Goal: Find specific page/section: Find specific page/section

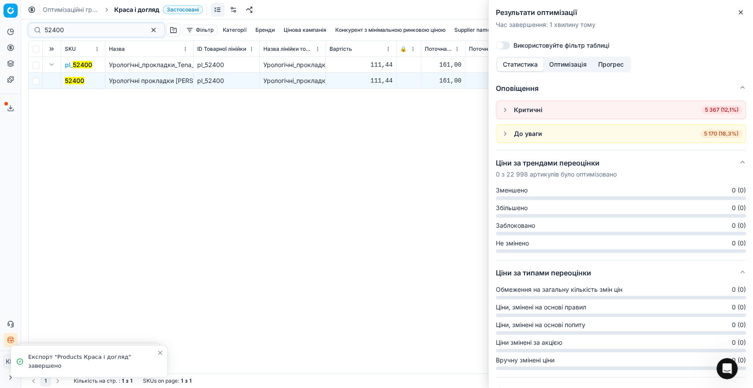
click at [28, 29] on div "52400" at bounding box center [96, 30] width 136 height 14
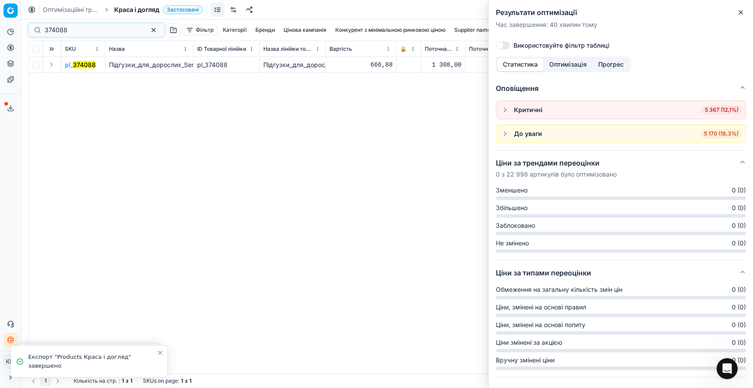
click at [51, 63] on button "Expand" at bounding box center [51, 64] width 11 height 11
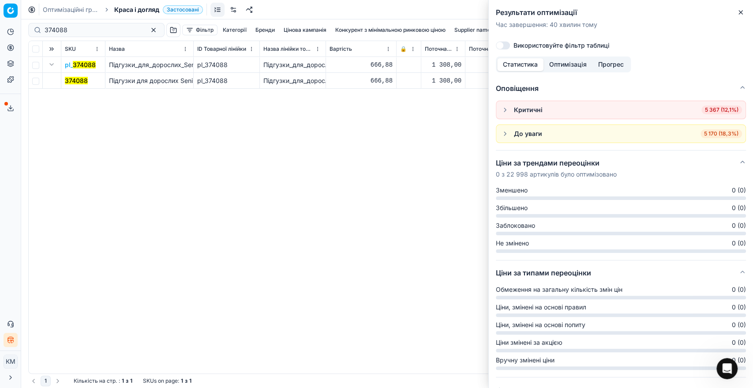
click at [78, 81] on mark "374088" at bounding box center [76, 80] width 23 height 7
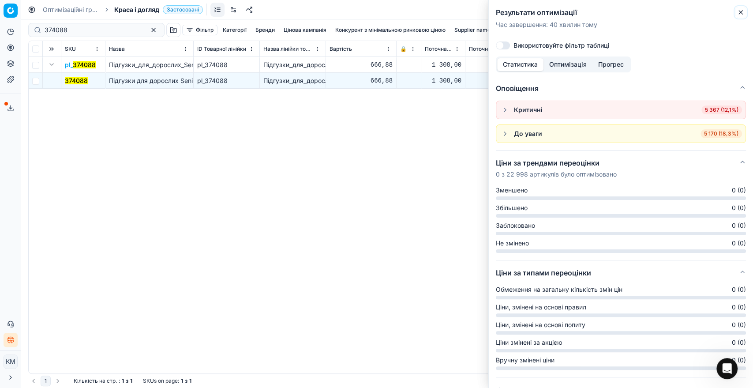
click at [738, 11] on icon "button" at bounding box center [740, 12] width 7 height 7
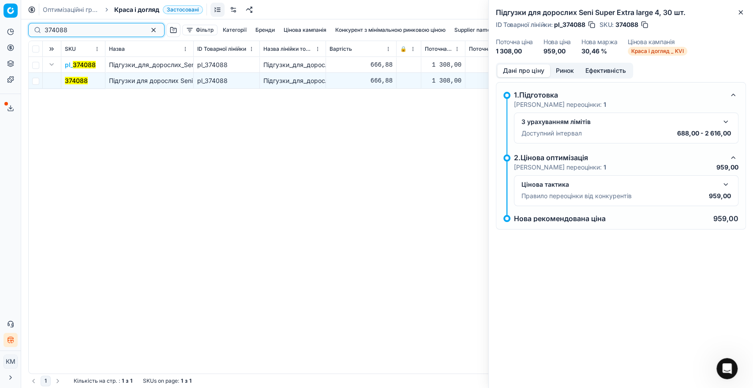
drag, startPoint x: 42, startPoint y: 26, endPoint x: 34, endPoint y: 24, distance: 8.5
click at [34, 24] on div "374088" at bounding box center [96, 30] width 136 height 14
paste input "8860"
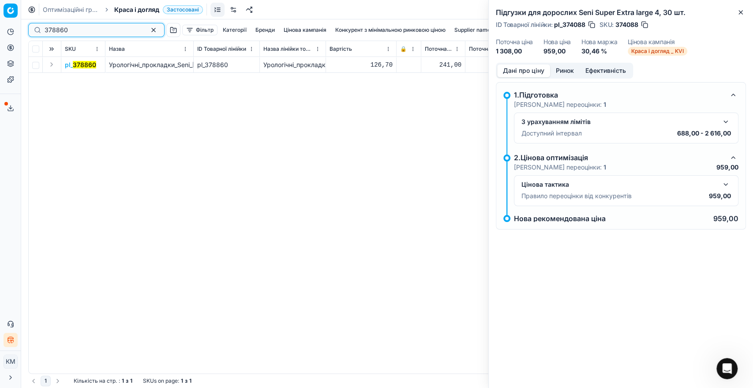
type input "378860"
click at [51, 64] on button "Expand" at bounding box center [51, 64] width 11 height 11
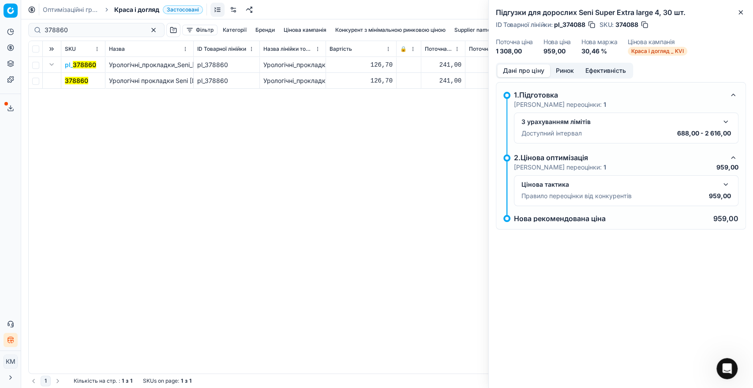
click at [78, 81] on mark "378860" at bounding box center [76, 80] width 23 height 7
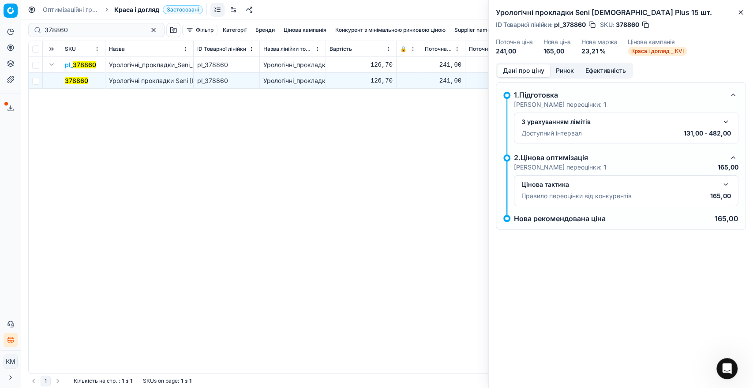
click at [725, 183] on button "button" at bounding box center [725, 184] width 11 height 11
